Goal: Information Seeking & Learning: Learn about a topic

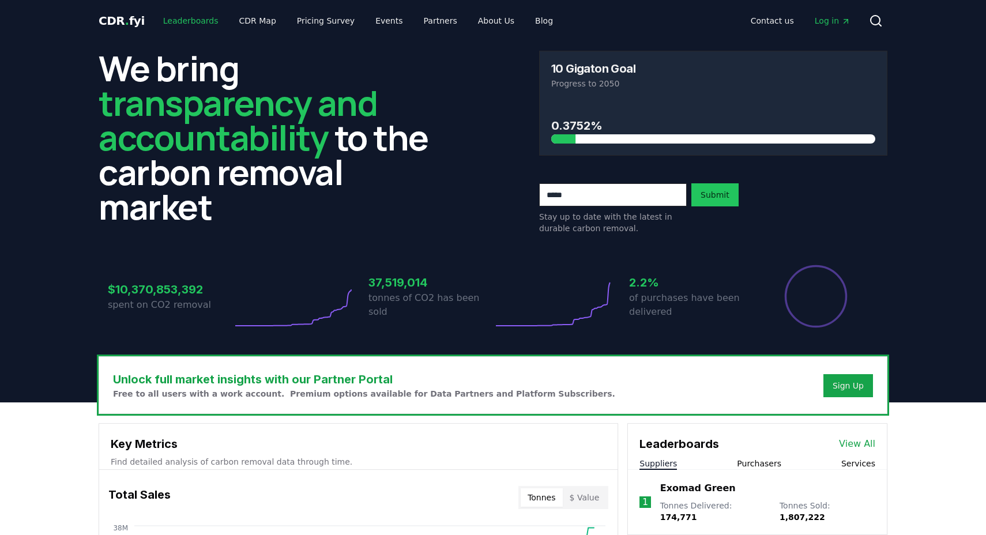
click at [191, 22] on link "Leaderboards" at bounding box center [191, 20] width 74 height 21
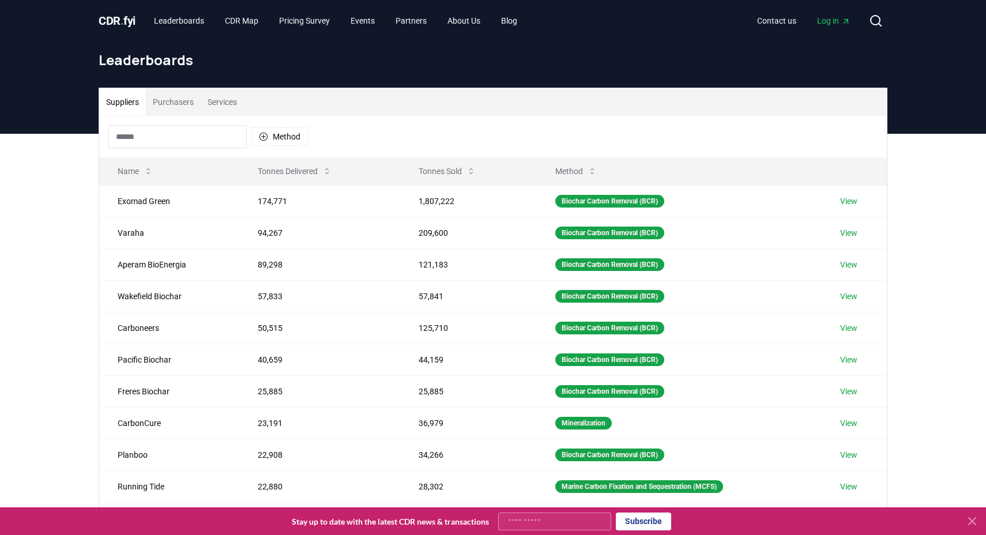
click at [178, 104] on button "Purchasers" at bounding box center [173, 102] width 55 height 28
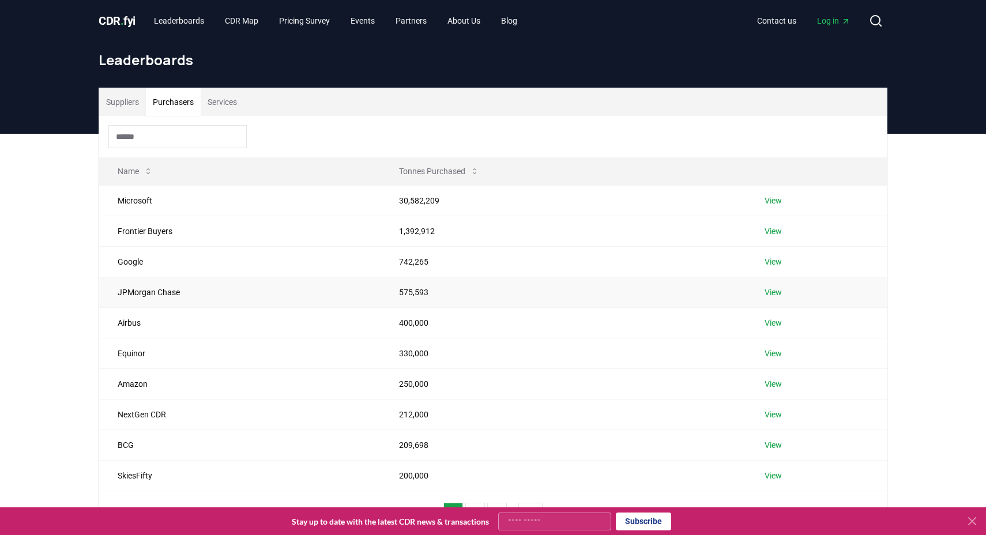
click at [201, 292] on td "JPMorgan Chase" at bounding box center [239, 292] width 281 height 31
click at [425, 296] on td "575,593" at bounding box center [564, 292] width 366 height 31
click at [119, 116] on div at bounding box center [493, 137] width 788 height 42
click at [120, 115] on button "Suppliers" at bounding box center [122, 102] width 47 height 28
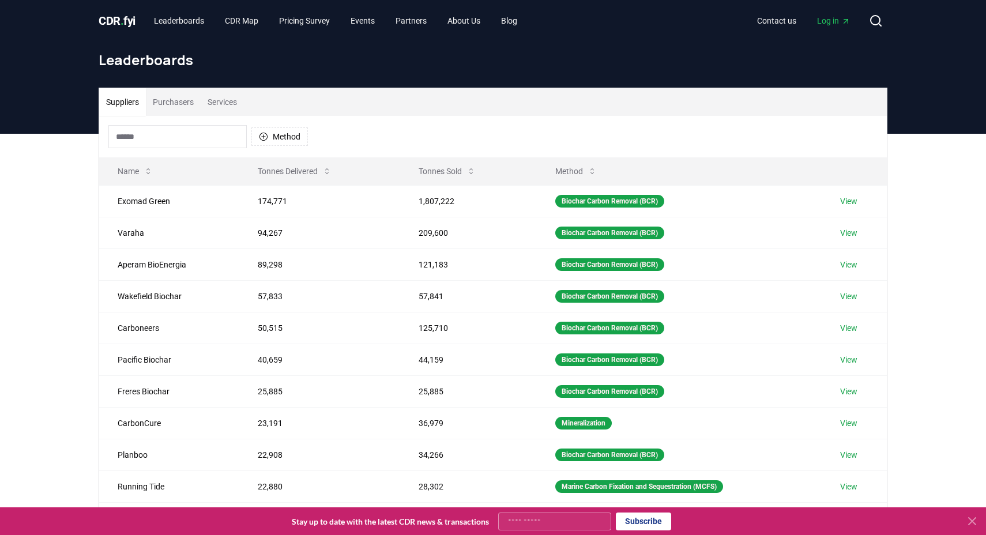
click at [199, 101] on button "Purchasers" at bounding box center [173, 102] width 55 height 28
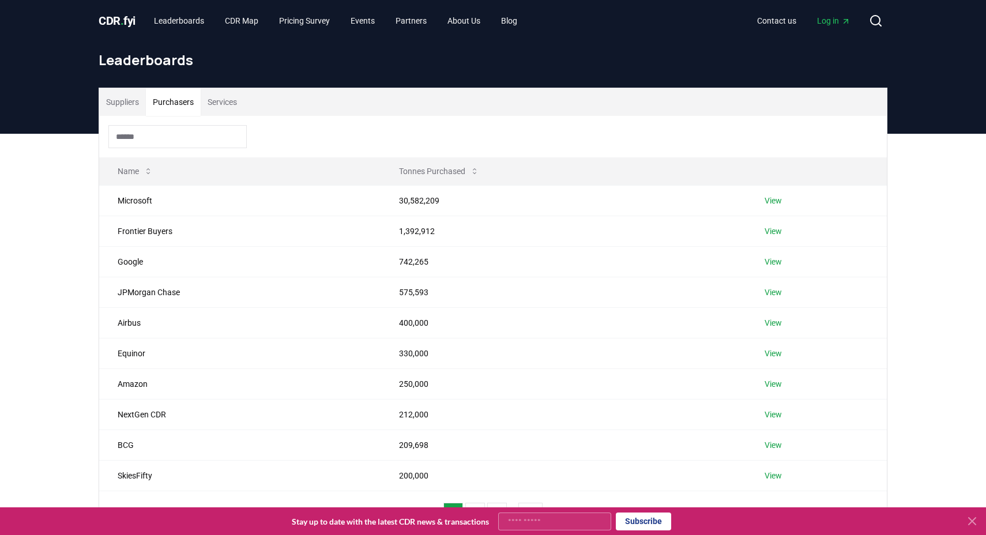
click at [119, 103] on button "Suppliers" at bounding box center [122, 102] width 47 height 28
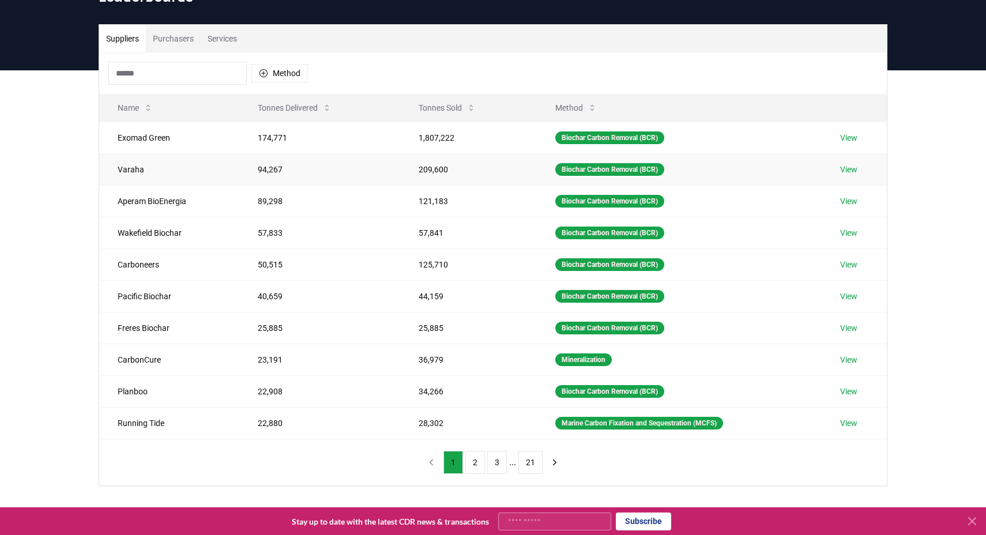
scroll to position [69, 0]
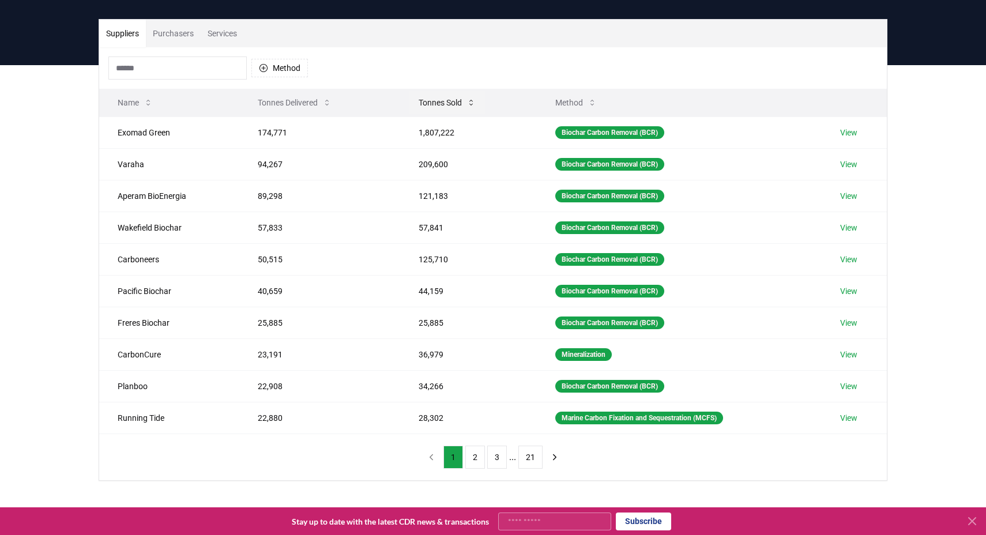
click at [443, 106] on button "Tonnes Sold" at bounding box center [447, 102] width 76 height 23
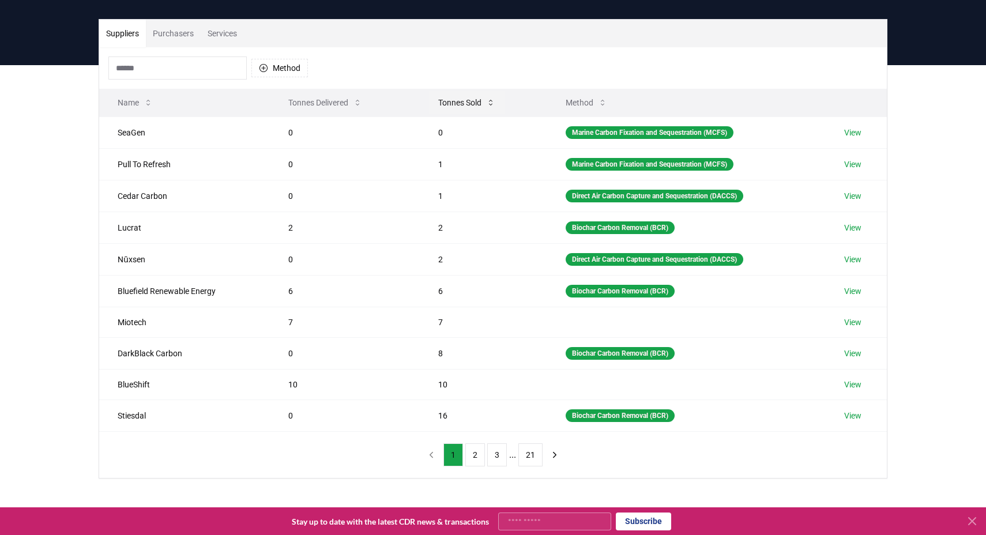
click at [439, 104] on button "Tonnes Sold" at bounding box center [467, 102] width 76 height 23
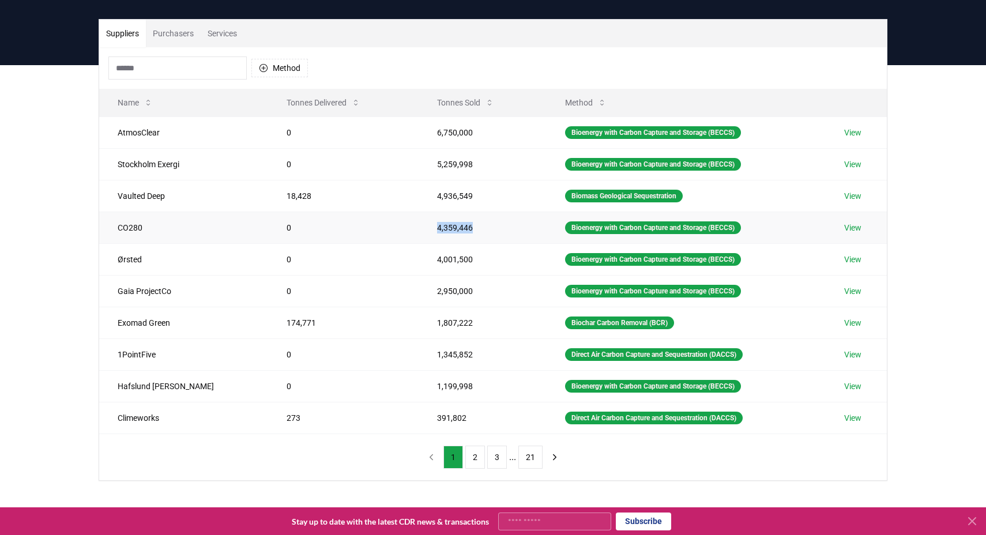
drag, startPoint x: 402, startPoint y: 228, endPoint x: 460, endPoint y: 227, distance: 57.7
click at [460, 227] on td "4,359,446" at bounding box center [483, 228] width 128 height 32
drag, startPoint x: 406, startPoint y: 261, endPoint x: 461, endPoint y: 260, distance: 55.3
click at [461, 261] on td "4,001,500" at bounding box center [483, 259] width 128 height 32
click at [461, 260] on td "4,001,500" at bounding box center [483, 259] width 128 height 32
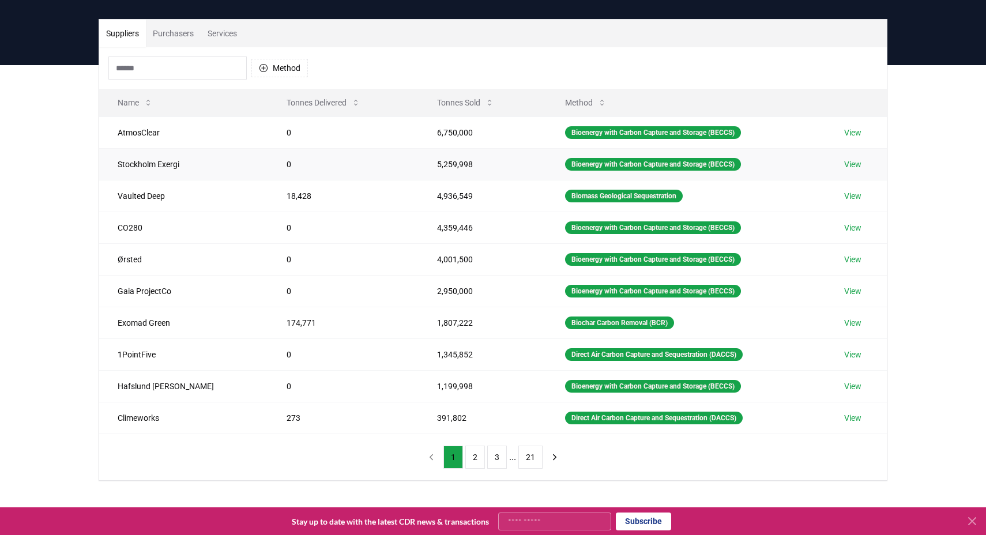
click at [430, 161] on td "5,259,998" at bounding box center [483, 164] width 128 height 32
drag, startPoint x: 400, startPoint y: 197, endPoint x: 450, endPoint y: 197, distance: 49.6
click at [450, 197] on td "4,936,549" at bounding box center [483, 196] width 128 height 32
drag, startPoint x: 402, startPoint y: 260, endPoint x: 448, endPoint y: 259, distance: 45.5
click at [448, 260] on td "4,001,500" at bounding box center [483, 259] width 128 height 32
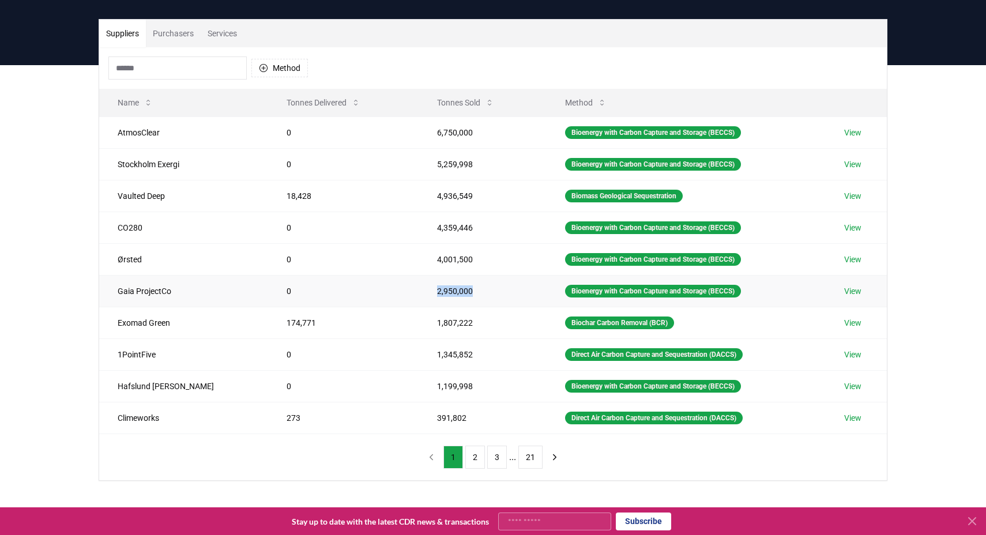
drag, startPoint x: 402, startPoint y: 289, endPoint x: 455, endPoint y: 286, distance: 53.1
click at [455, 288] on td "2,950,000" at bounding box center [483, 291] width 128 height 32
drag, startPoint x: 400, startPoint y: 318, endPoint x: 461, endPoint y: 317, distance: 61.1
click at [461, 317] on td "1,807,222" at bounding box center [483, 323] width 128 height 32
drag, startPoint x: 398, startPoint y: 359, endPoint x: 457, endPoint y: 357, distance: 58.2
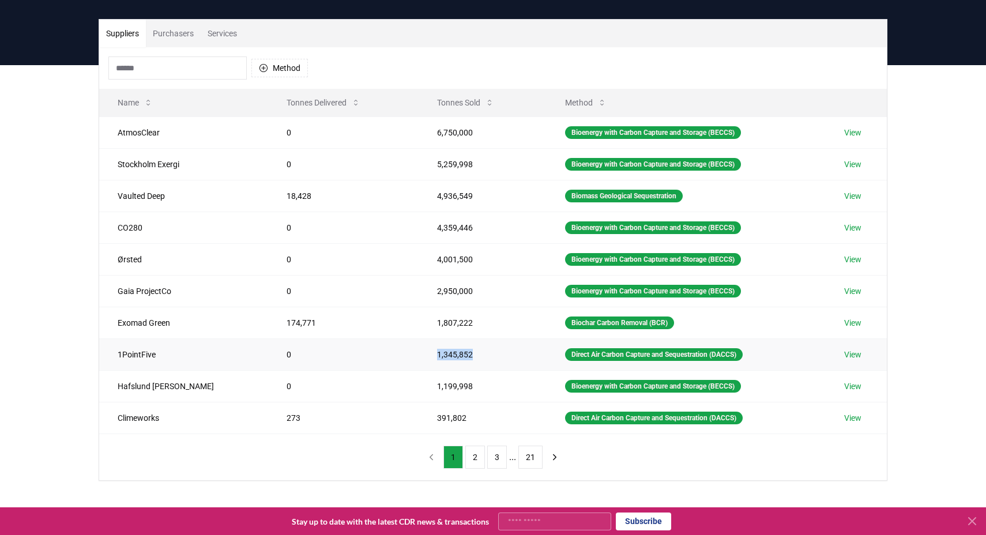
click at [457, 358] on td "1,345,852" at bounding box center [483, 354] width 128 height 32
drag, startPoint x: 399, startPoint y: 387, endPoint x: 479, endPoint y: 387, distance: 80.1
click at [479, 387] on td "1,199,998" at bounding box center [483, 386] width 128 height 32
click at [380, 462] on div "Method Name Tonnes Delivered Tonnes Sold Method AtmosClear 0 6,750,000 Bioenerg…" at bounding box center [493, 263] width 788 height 433
click at [472, 459] on button "2" at bounding box center [475, 457] width 20 height 23
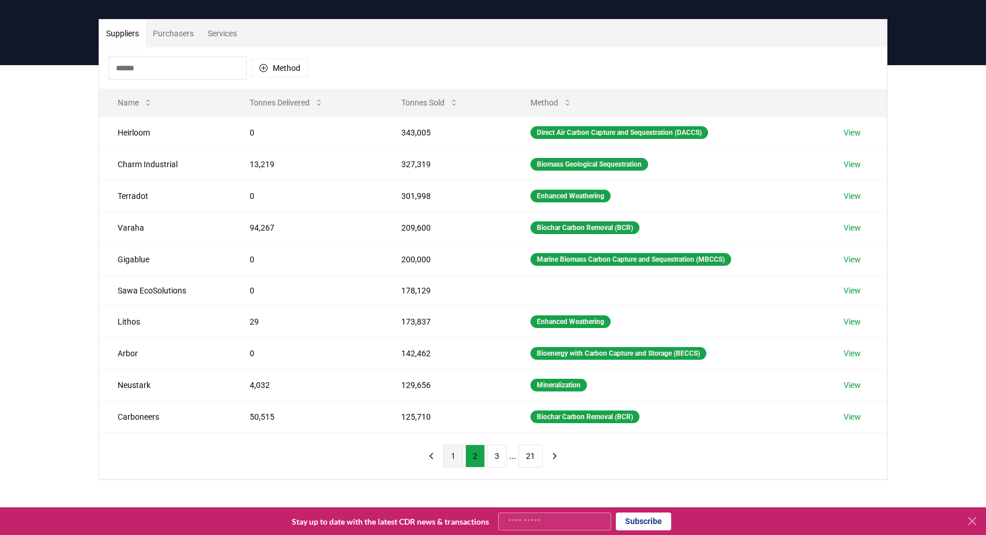
click at [451, 458] on button "1" at bounding box center [453, 455] width 20 height 23
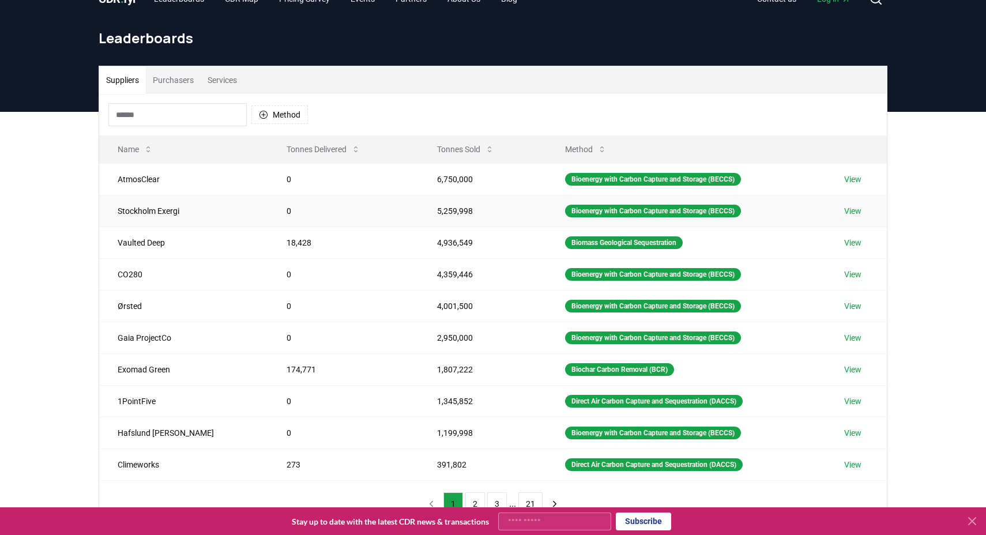
scroll to position [0, 0]
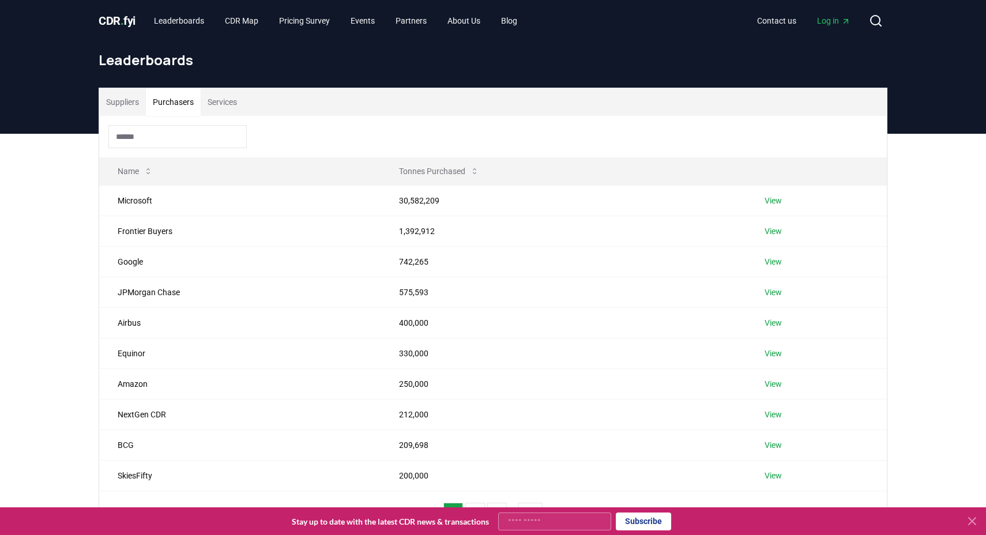
click at [189, 100] on button "Purchasers" at bounding box center [173, 102] width 55 height 28
click at [782, 202] on link "View" at bounding box center [772, 201] width 17 height 12
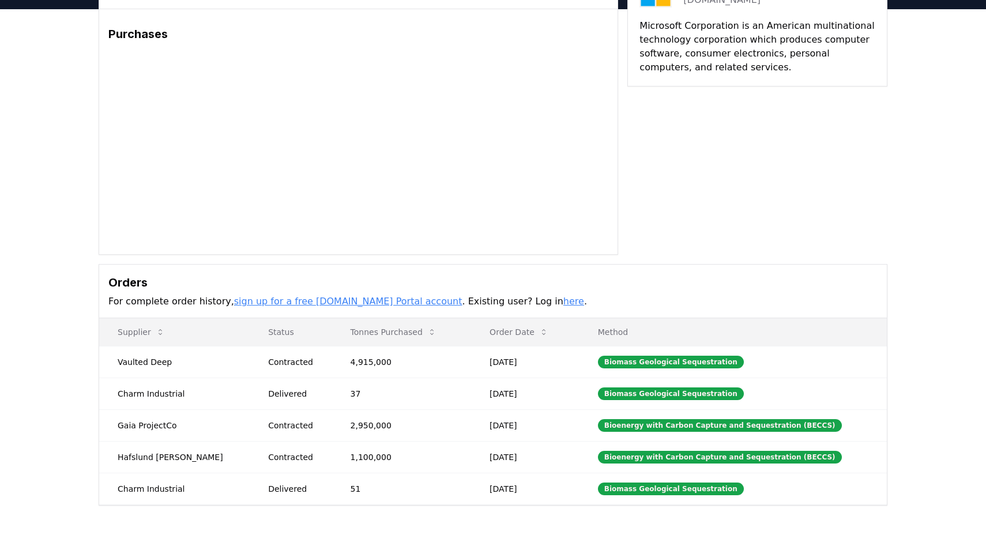
scroll to position [89, 0]
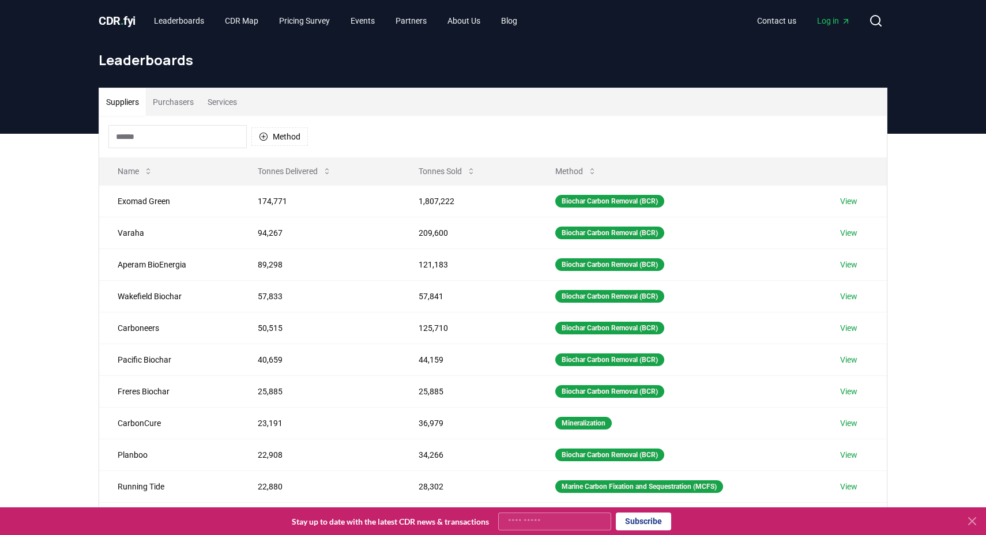
click at [176, 148] on div "Method" at bounding box center [493, 137] width 788 height 42
click at [171, 137] on input at bounding box center [177, 136] width 138 height 23
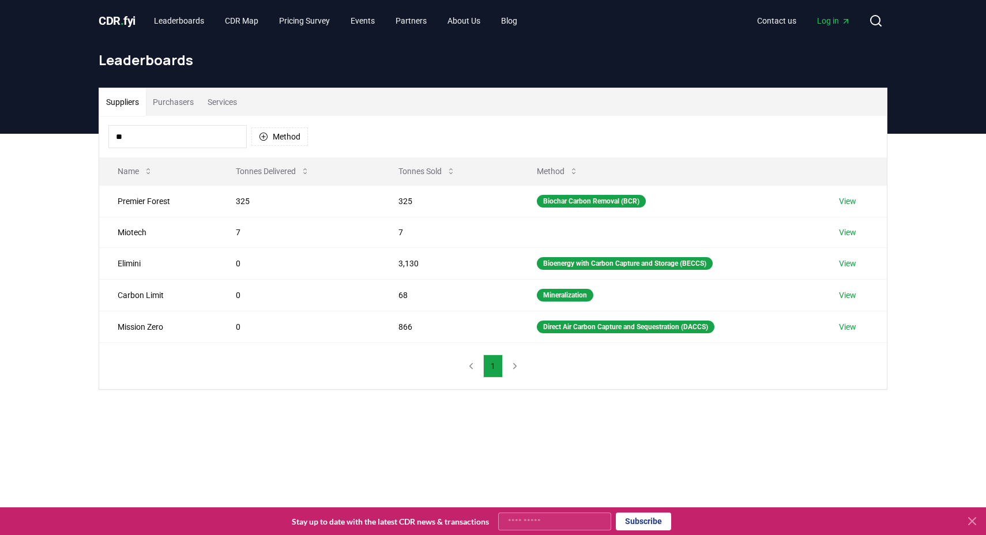
type input "*"
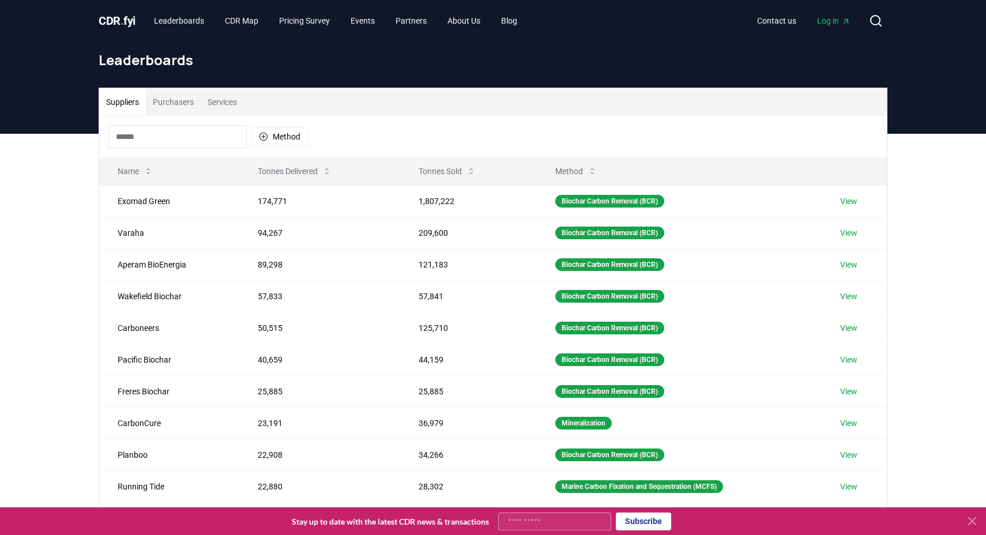
click at [174, 98] on button "Purchasers" at bounding box center [173, 102] width 55 height 28
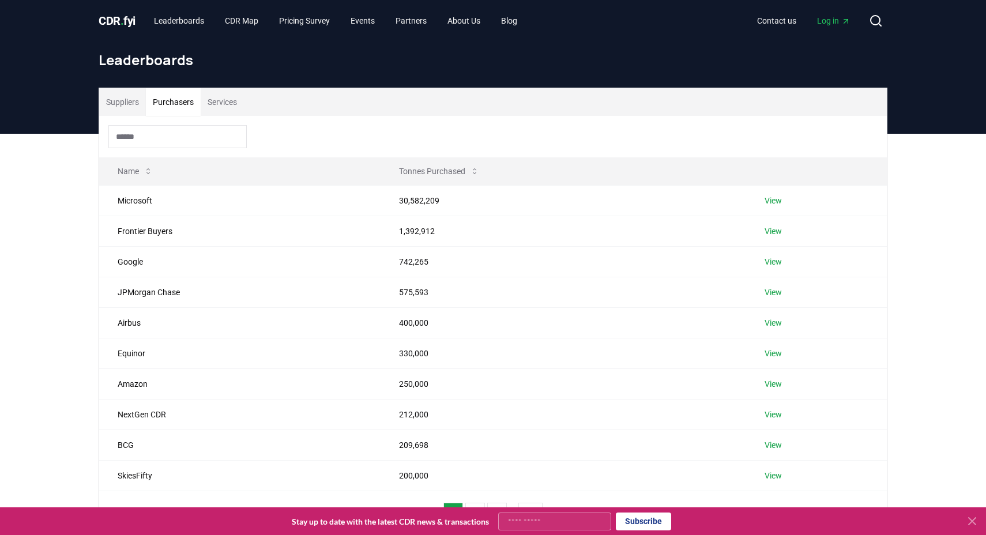
click at [174, 98] on button "Purchasers" at bounding box center [173, 102] width 55 height 28
click at [161, 129] on input at bounding box center [177, 136] width 138 height 23
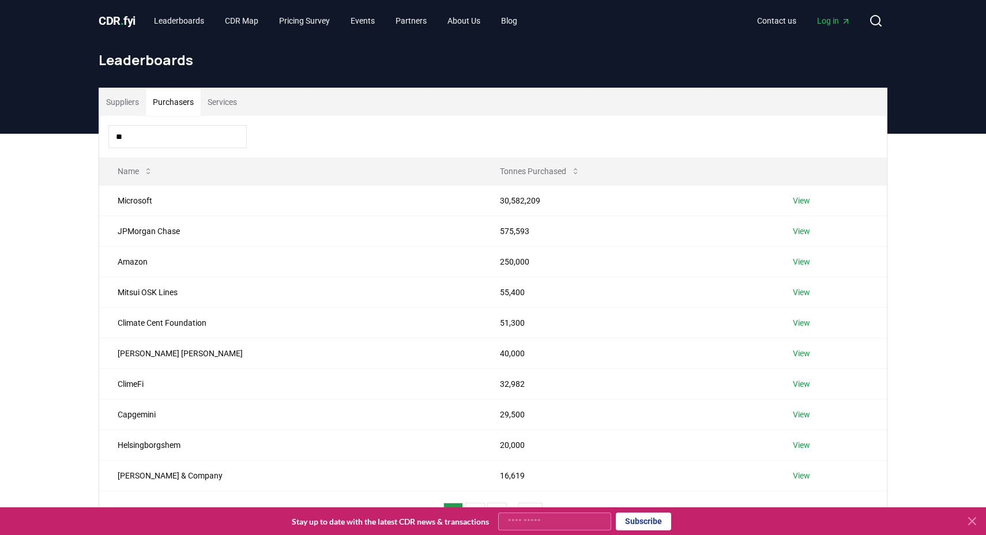
type input "***"
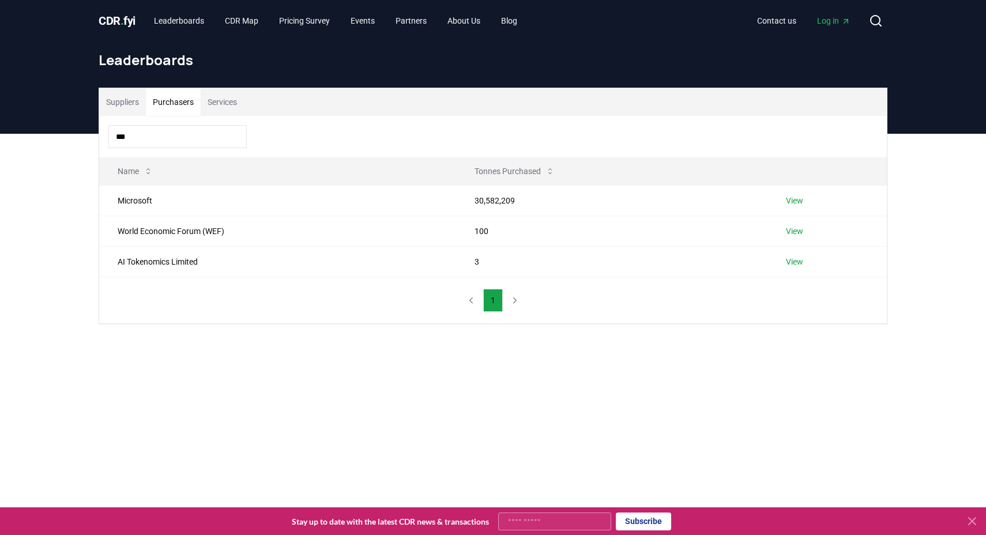
click at [122, 104] on button "Suppliers" at bounding box center [122, 102] width 47 height 28
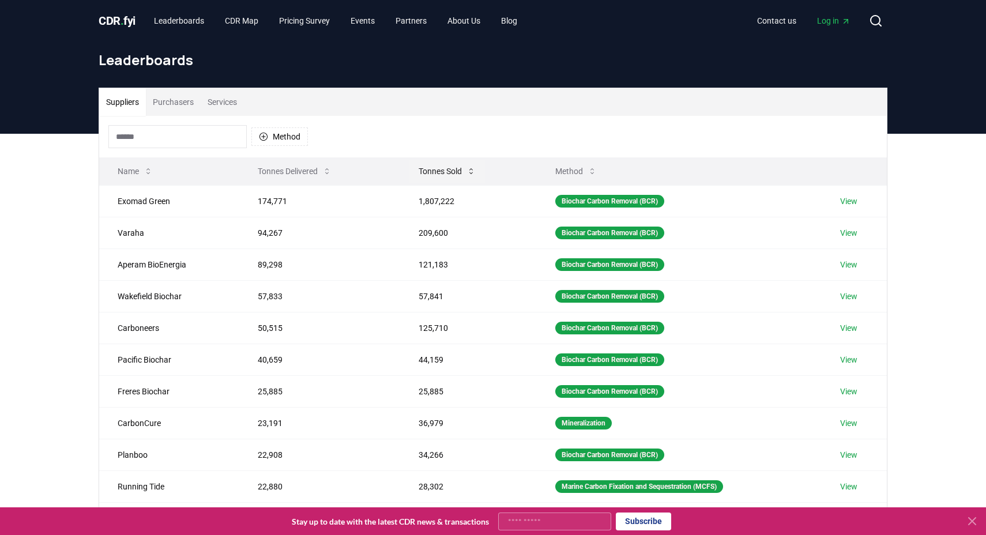
click at [469, 171] on icon at bounding box center [470, 171] width 9 height 9
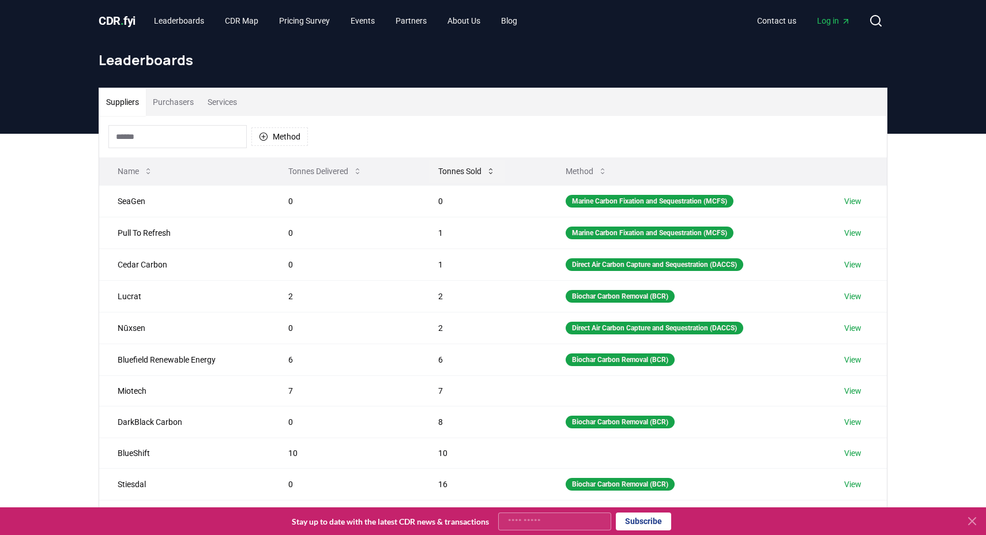
click at [461, 171] on button "Tonnes Sold" at bounding box center [467, 171] width 76 height 23
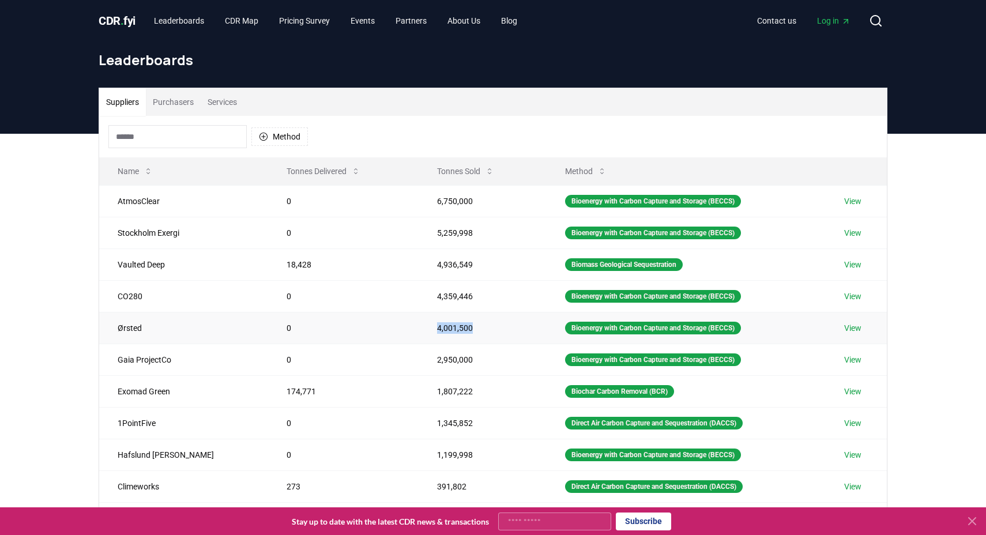
drag, startPoint x: 403, startPoint y: 328, endPoint x: 462, endPoint y: 327, distance: 59.4
click at [462, 327] on td "4,001,500" at bounding box center [483, 328] width 128 height 32
click at [856, 326] on link "View" at bounding box center [852, 328] width 17 height 12
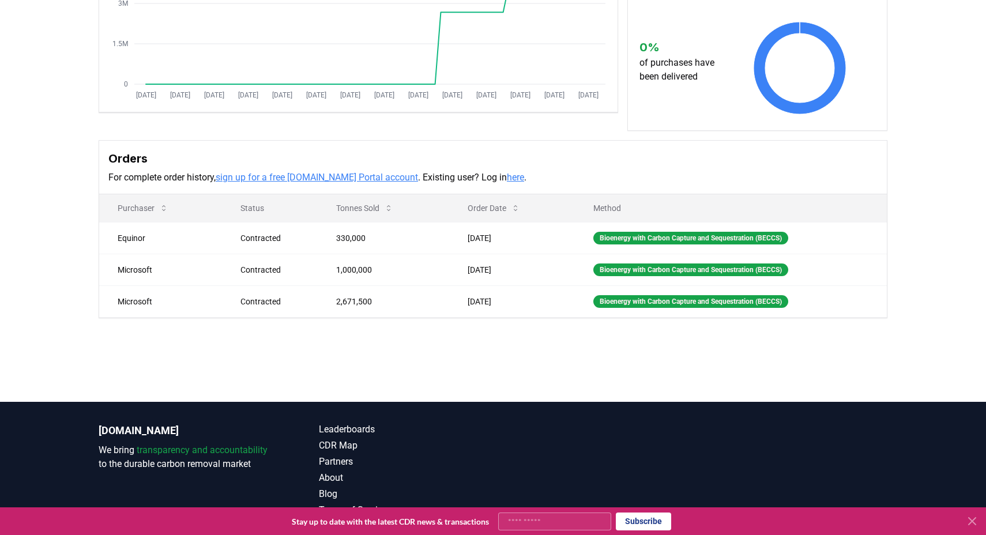
scroll to position [227, 0]
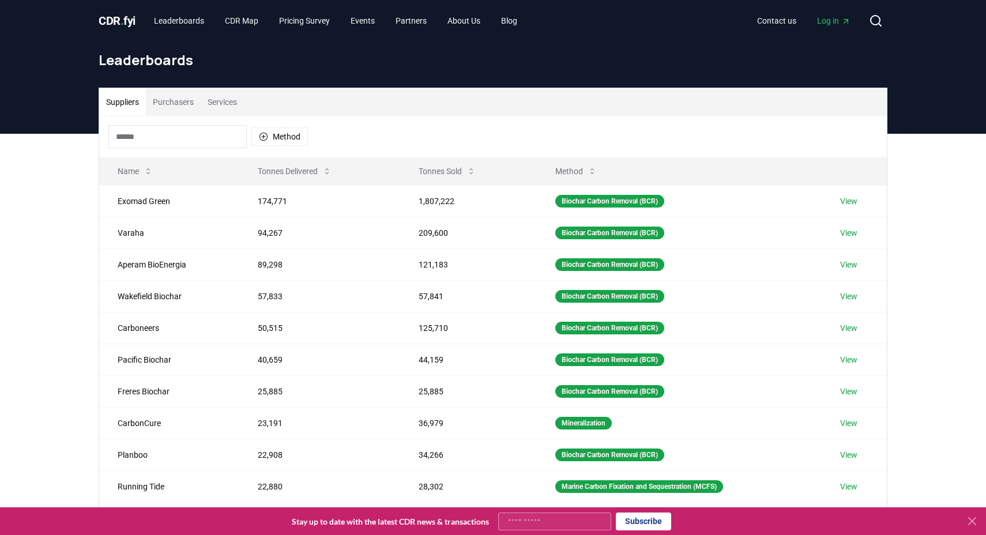
click at [171, 111] on button "Purchasers" at bounding box center [173, 102] width 55 height 28
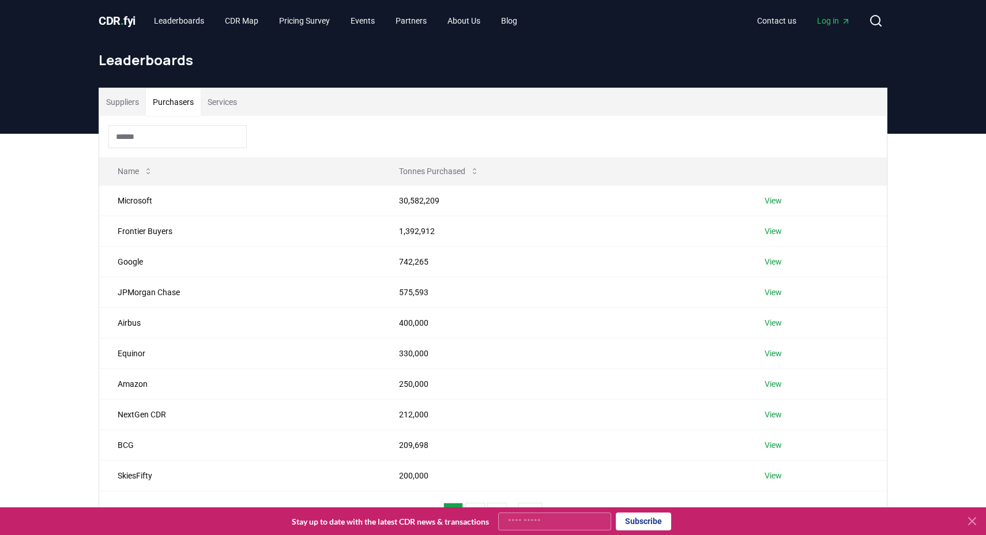
click at [171, 138] on input at bounding box center [177, 136] width 138 height 23
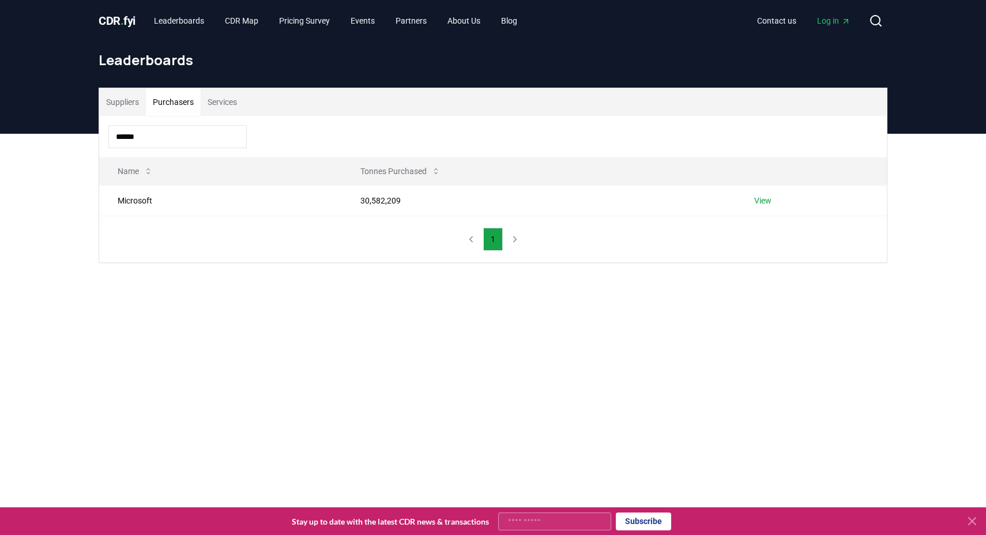
type input "******"
click at [134, 117] on div "******" at bounding box center [493, 137] width 788 height 42
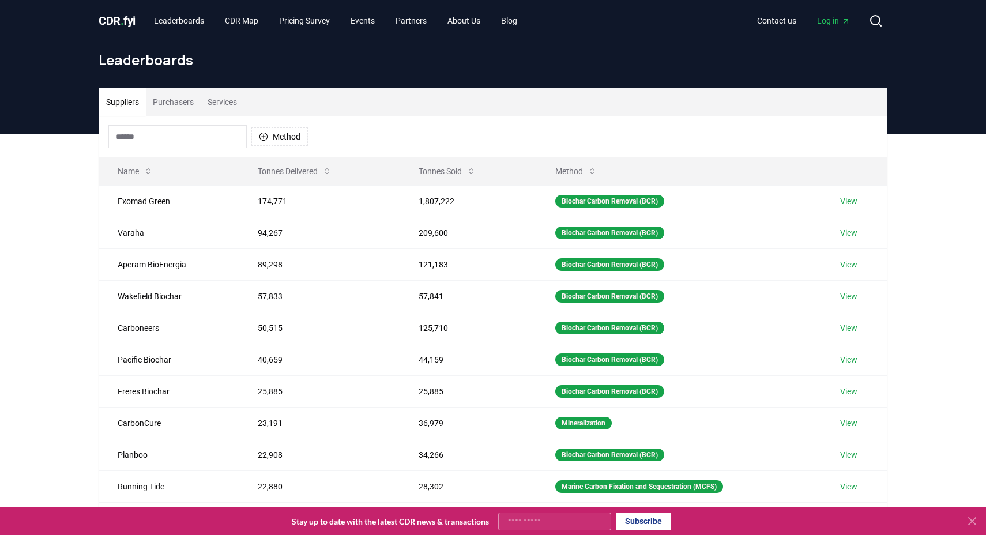
click at [131, 111] on button "Suppliers" at bounding box center [122, 102] width 47 height 28
click at [443, 165] on button "Tonnes Sold" at bounding box center [447, 171] width 76 height 23
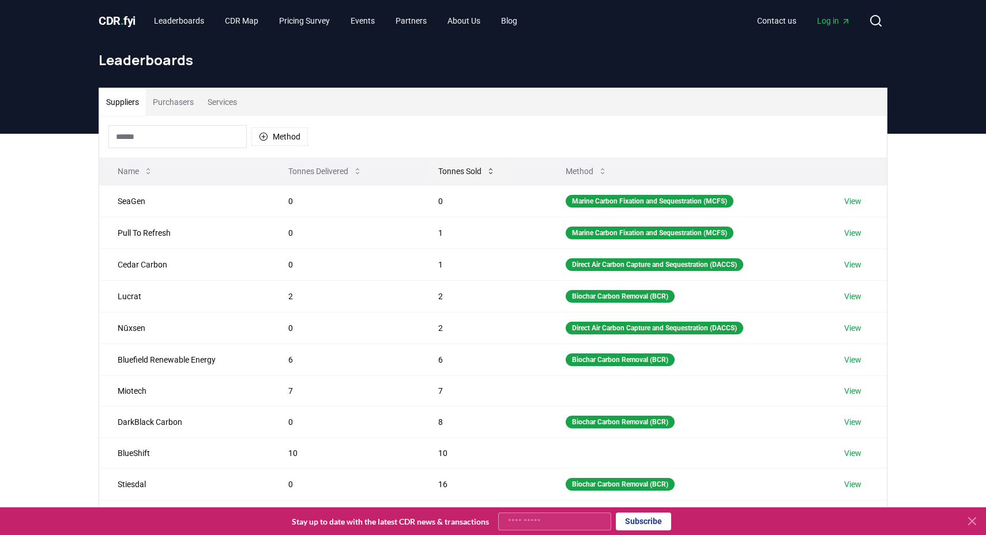
click at [448, 168] on button "Tonnes Sold" at bounding box center [467, 171] width 76 height 23
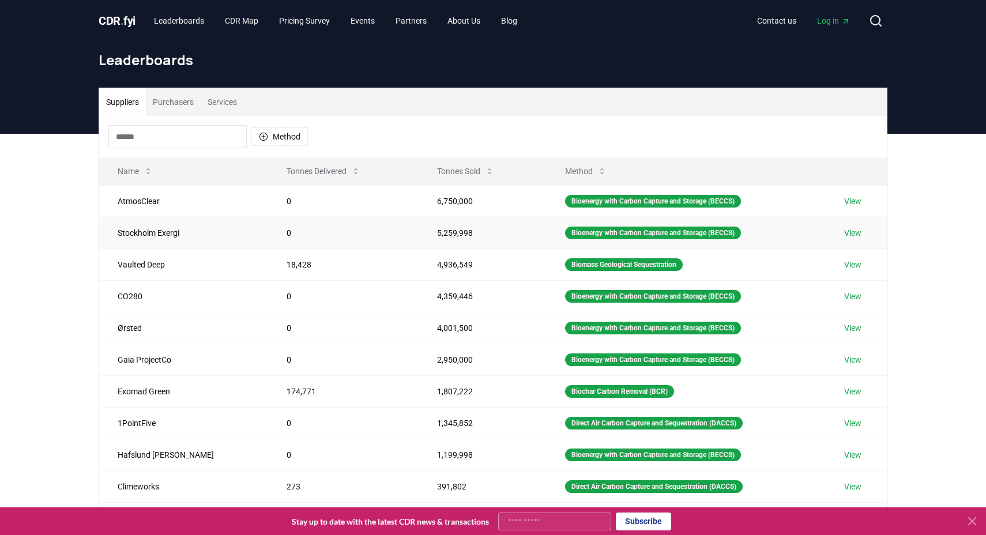
click at [428, 244] on td "5,259,998" at bounding box center [483, 233] width 128 height 32
click at [430, 277] on td "4,936,549" at bounding box center [483, 264] width 128 height 32
click at [430, 325] on td "4,001,500" at bounding box center [483, 328] width 128 height 32
click at [426, 362] on td "2,950,000" at bounding box center [483, 360] width 128 height 32
click at [422, 322] on td "4,001,500" at bounding box center [483, 328] width 128 height 32
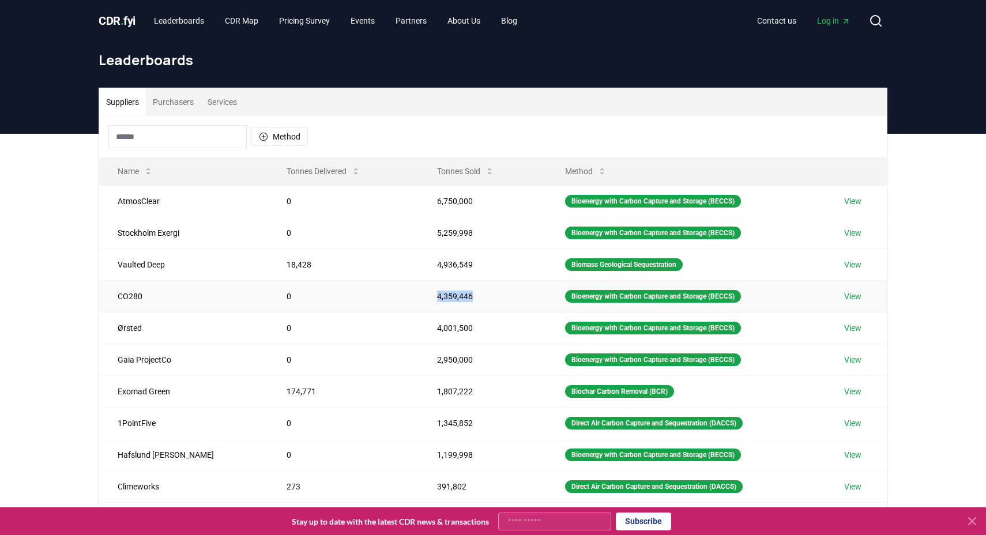
drag, startPoint x: 404, startPoint y: 295, endPoint x: 480, endPoint y: 295, distance: 76.7
click at [480, 295] on td "4,359,446" at bounding box center [483, 296] width 128 height 32
